Goal: Information Seeking & Learning: Learn about a topic

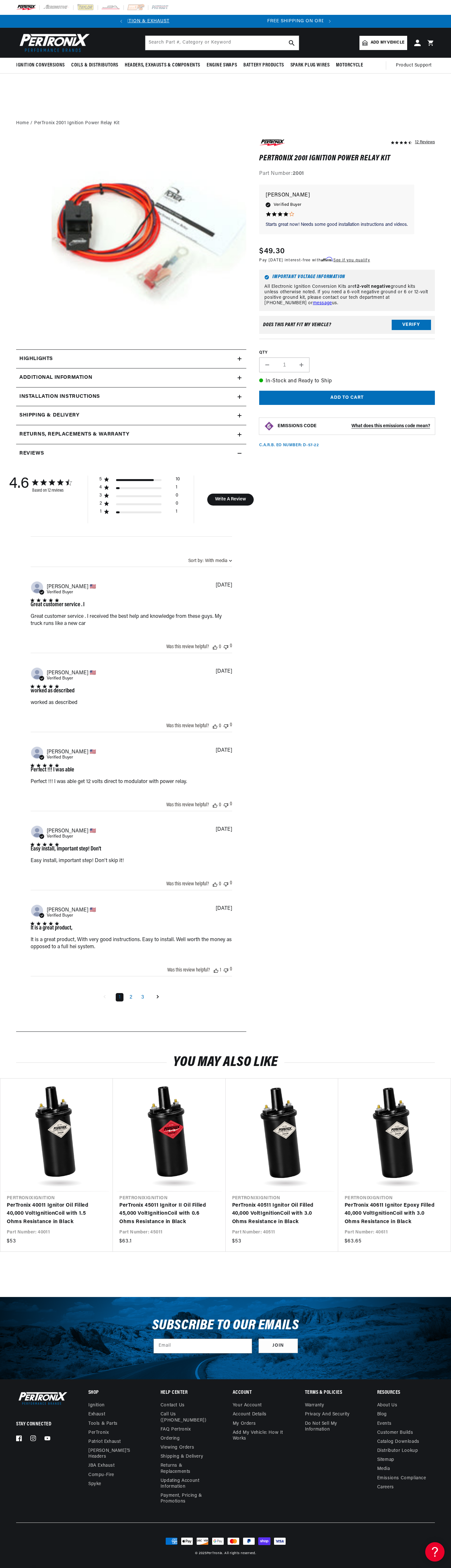
scroll to position [0, 196]
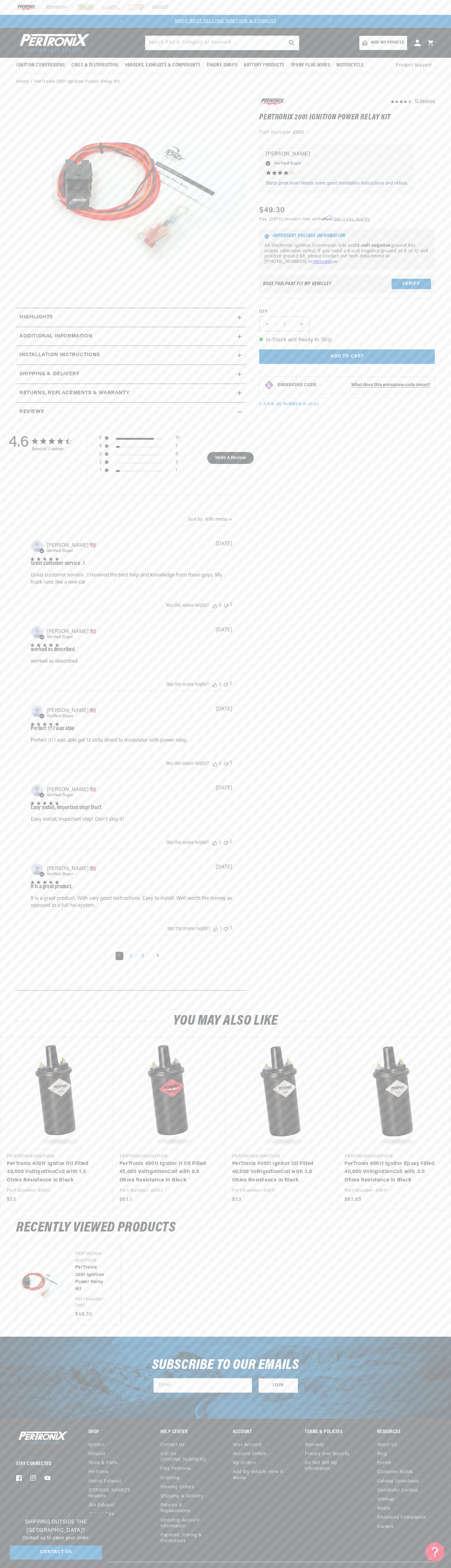
click at [303, 2] on div at bounding box center [226, 8] width 451 height 15
click at [437, 1169] on link "PerTronix 40611 Ignitor Epoxy Filled 40,000 Volt Ignition Coil with 3.0 Ohms Re…" at bounding box center [391, 1173] width 94 height 25
click at [346, 1568] on html "Skip to content Your cart Your cart is empty Get the right parts the first time…" at bounding box center [226, 784] width 451 height 1568
click at [13, 832] on section "12 Reviews" at bounding box center [226, 546] width 451 height 911
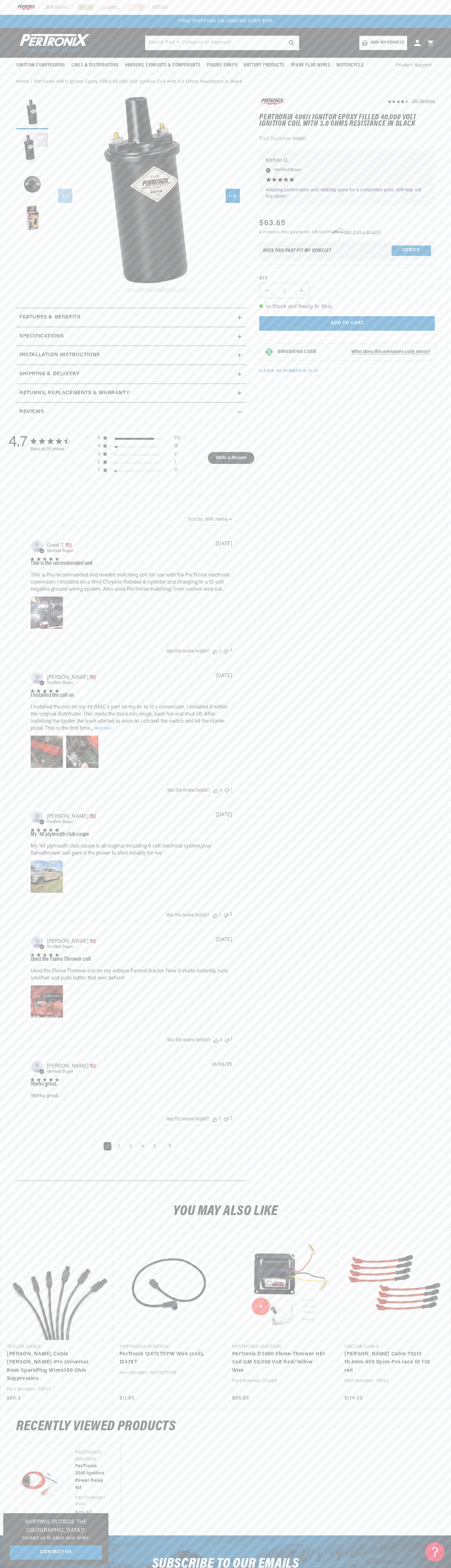
scroll to position [0, 196]
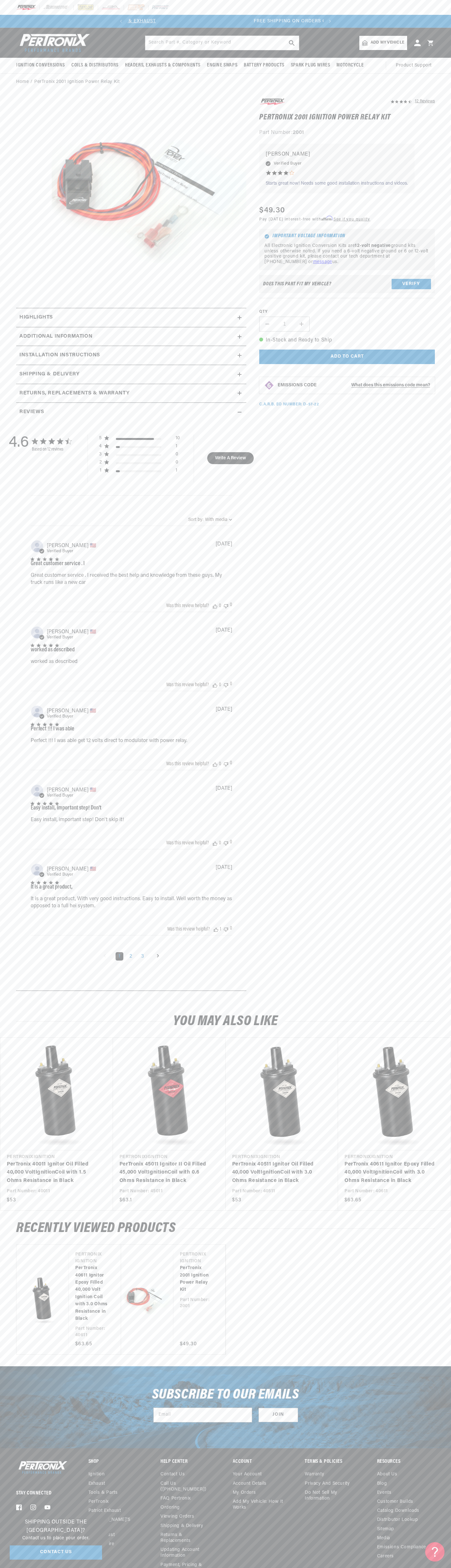
scroll to position [0, 196]
